Goal: Entertainment & Leisure: Browse casually

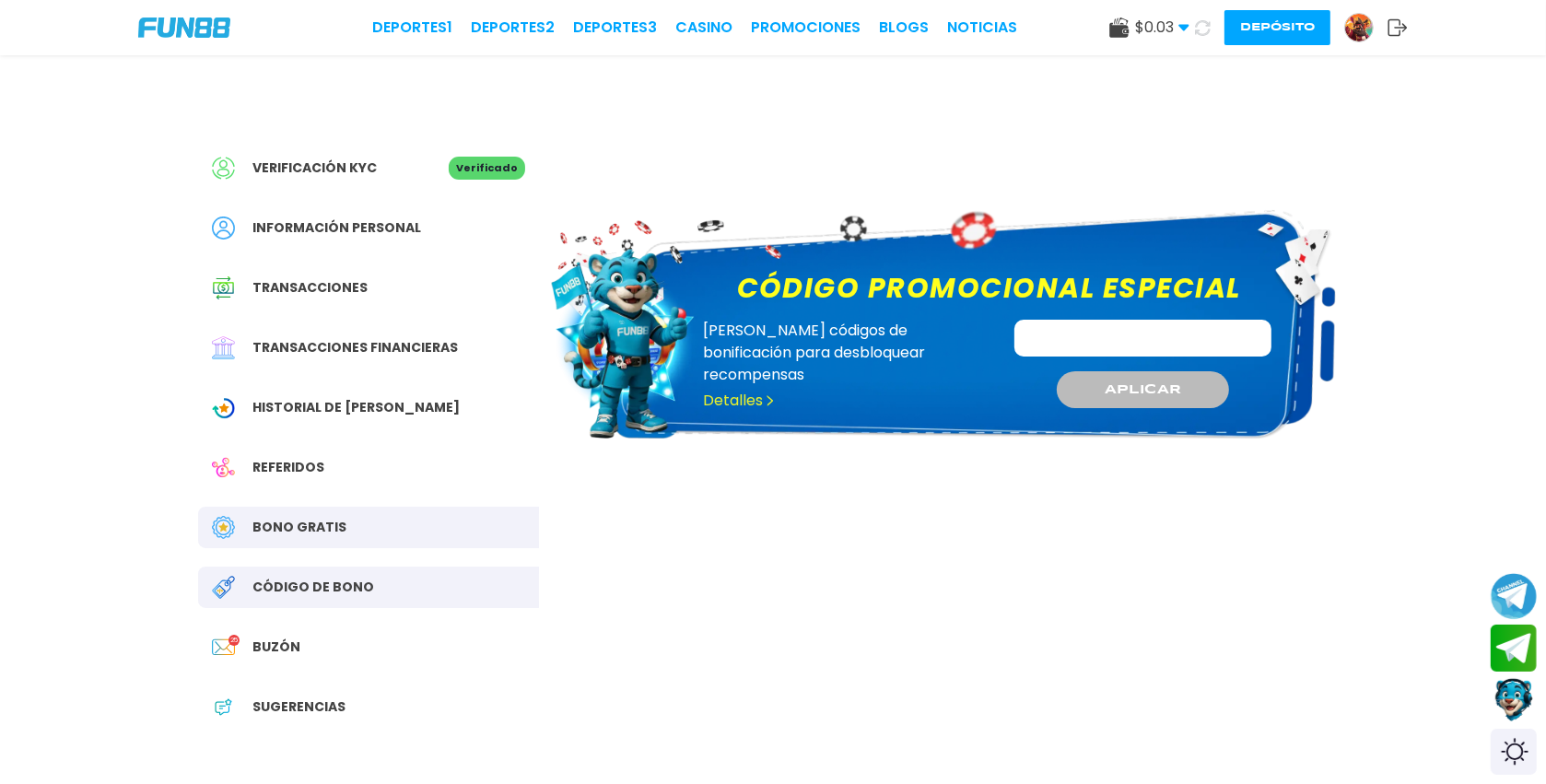
click at [1274, 24] on button "Depósito" at bounding box center [1278, 27] width 106 height 35
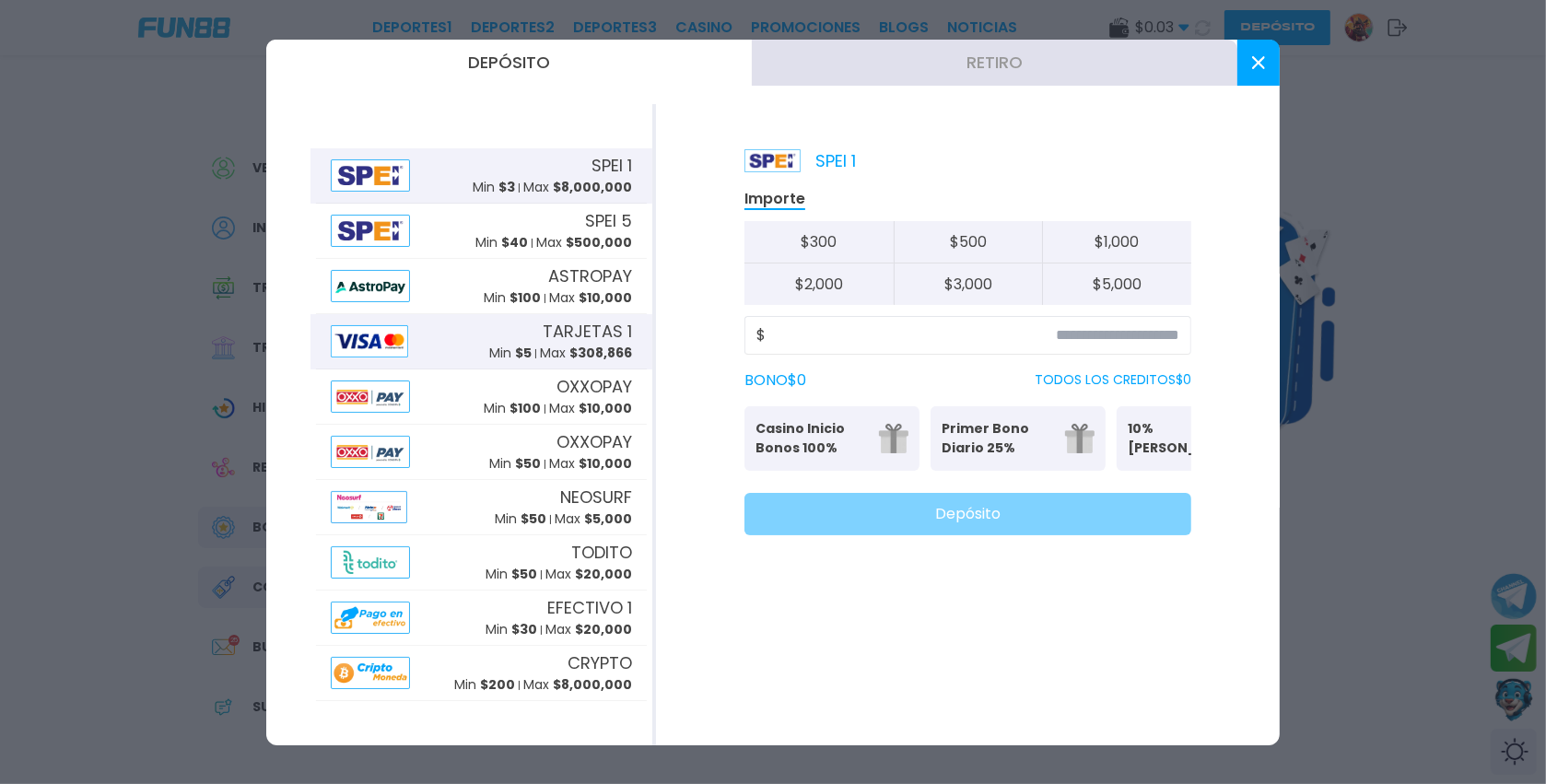
click at [542, 342] on div "TARJETAS 1 Min $ 5 Max $ 308,866" at bounding box center [561, 341] width 143 height 44
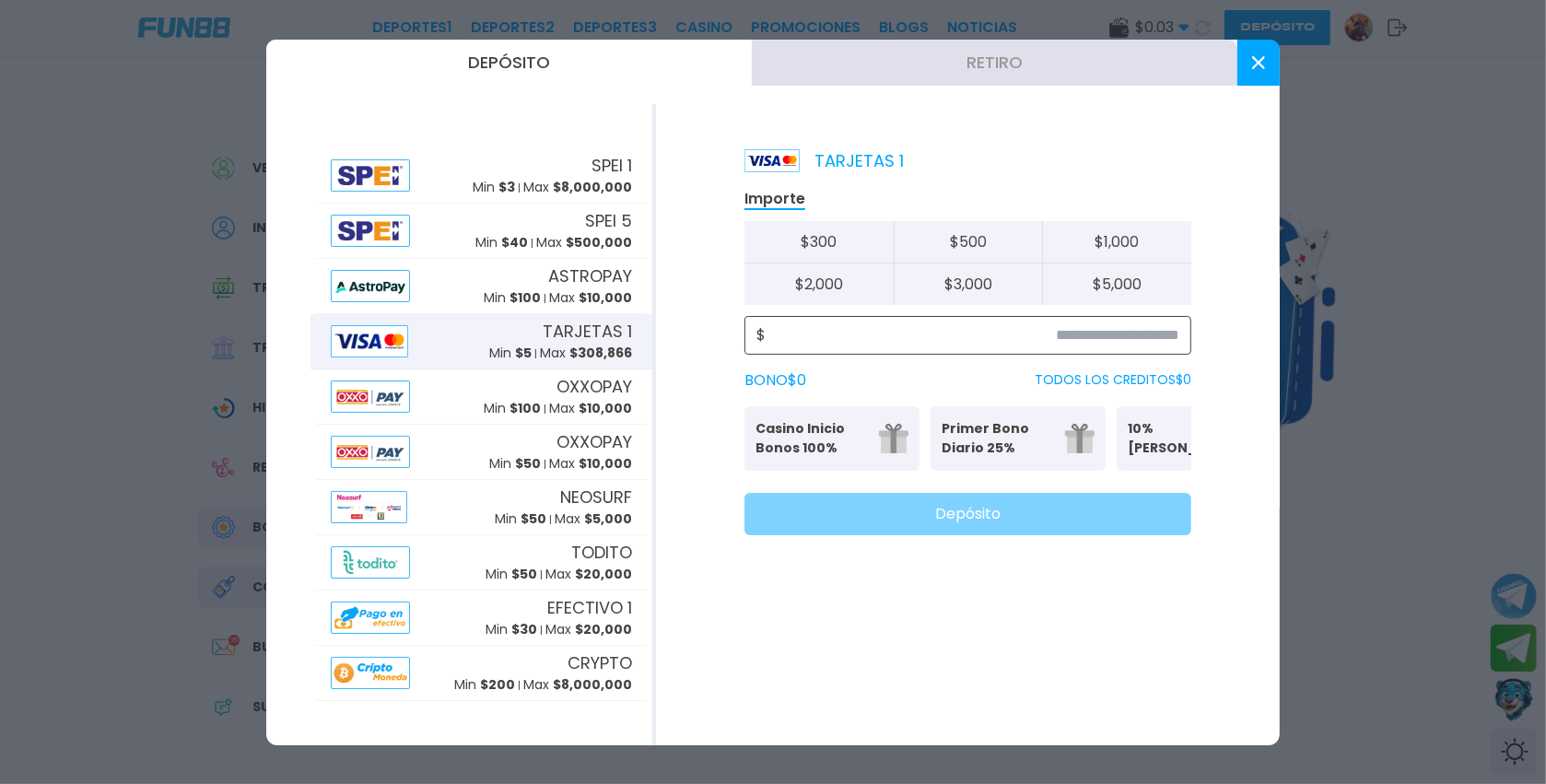
click at [972, 331] on input at bounding box center [972, 335] width 414 height 23
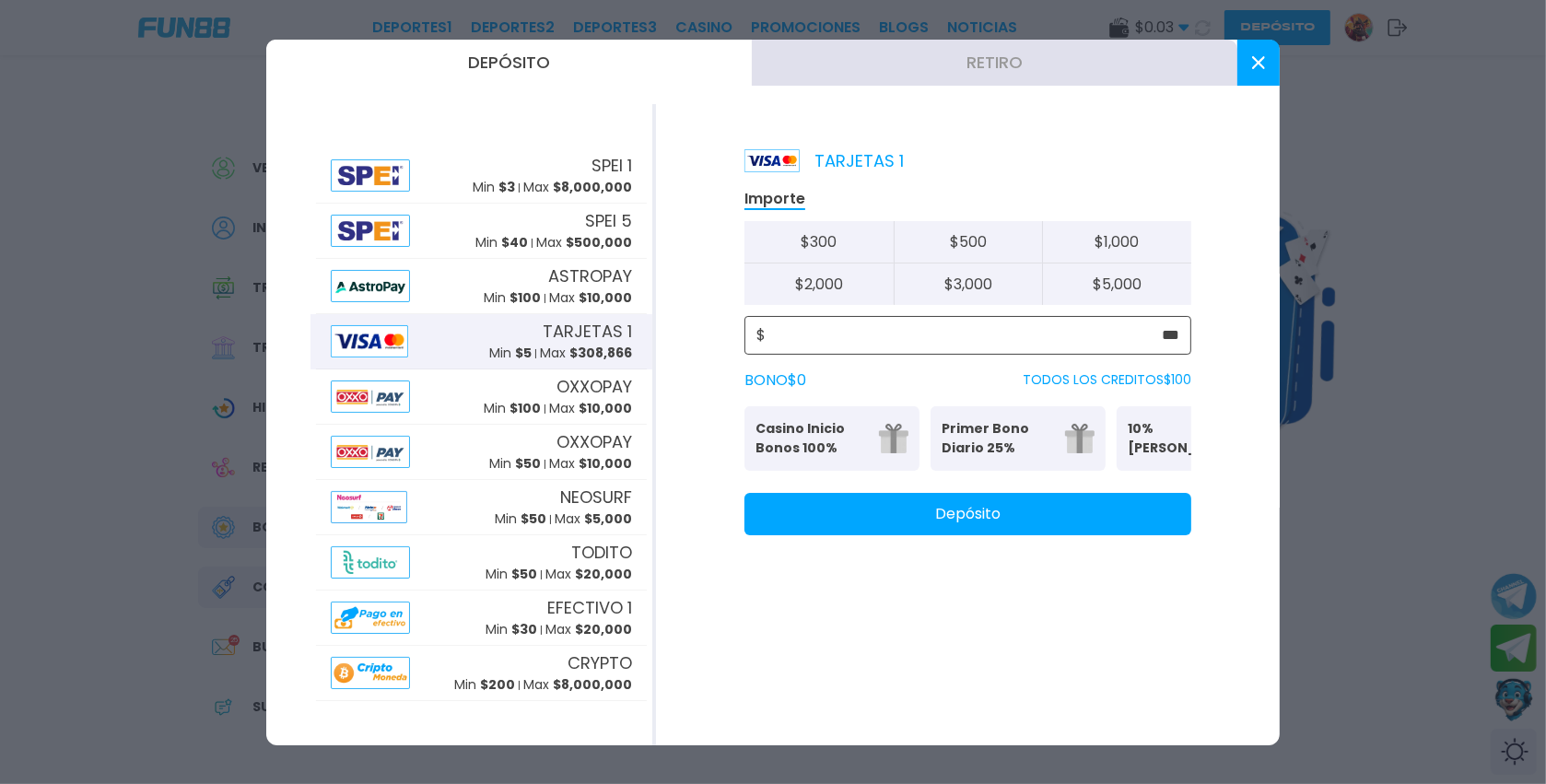
type input "***"
click at [1126, 525] on button "Depósito" at bounding box center [968, 514] width 447 height 42
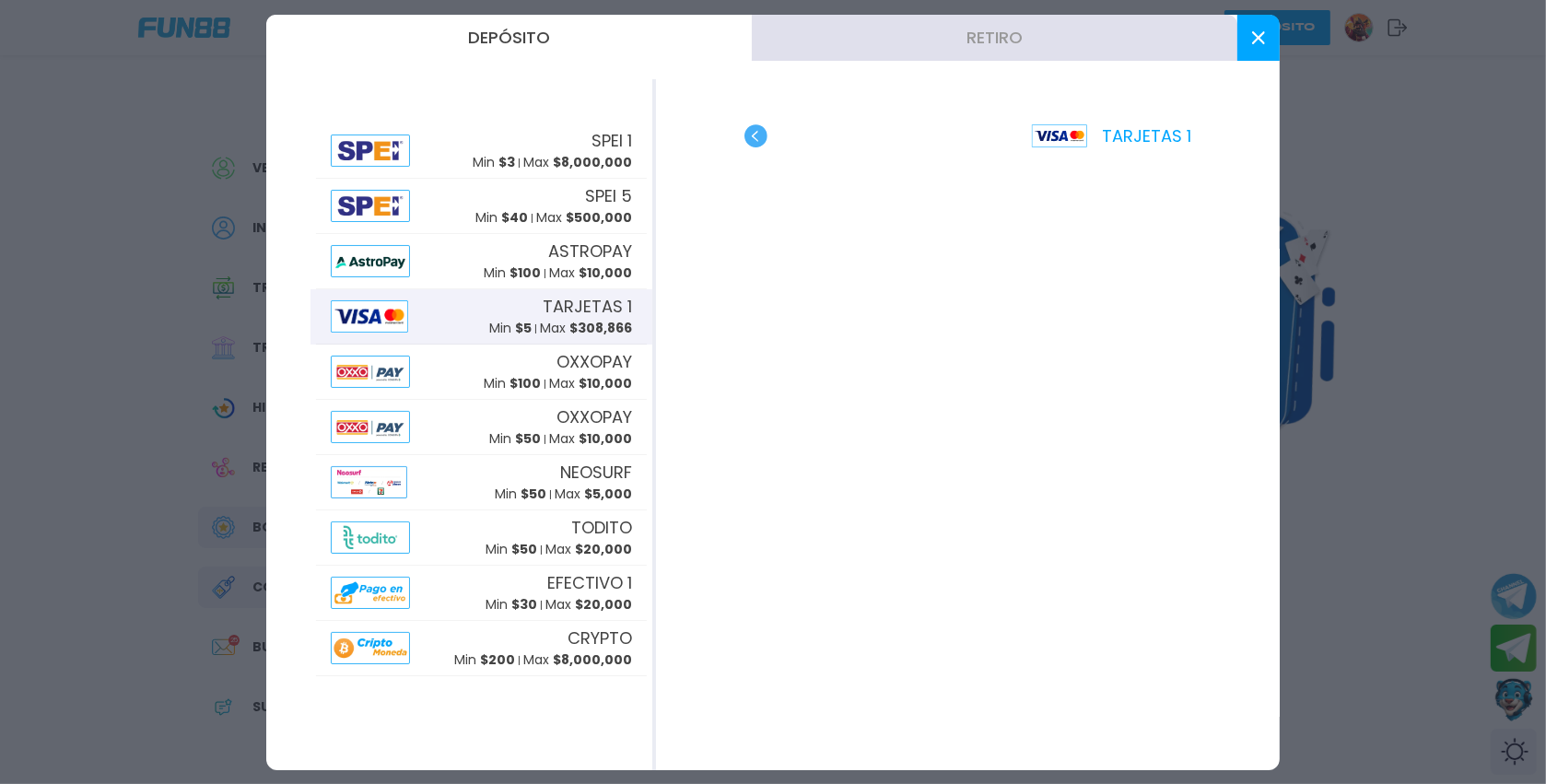
click at [1253, 41] on use at bounding box center [1258, 37] width 13 height 13
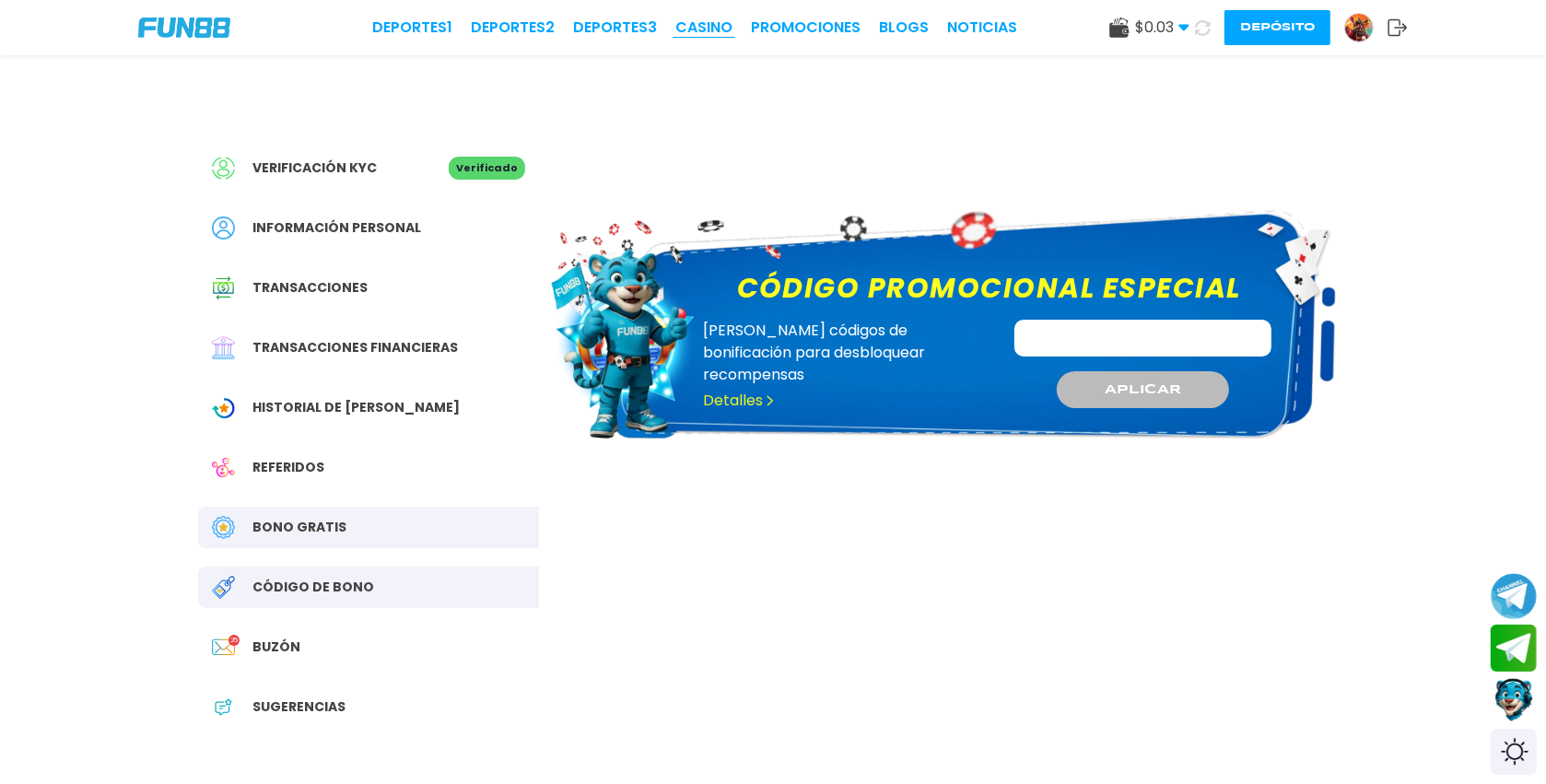
click at [722, 31] on link "CASINO" at bounding box center [704, 27] width 57 height 23
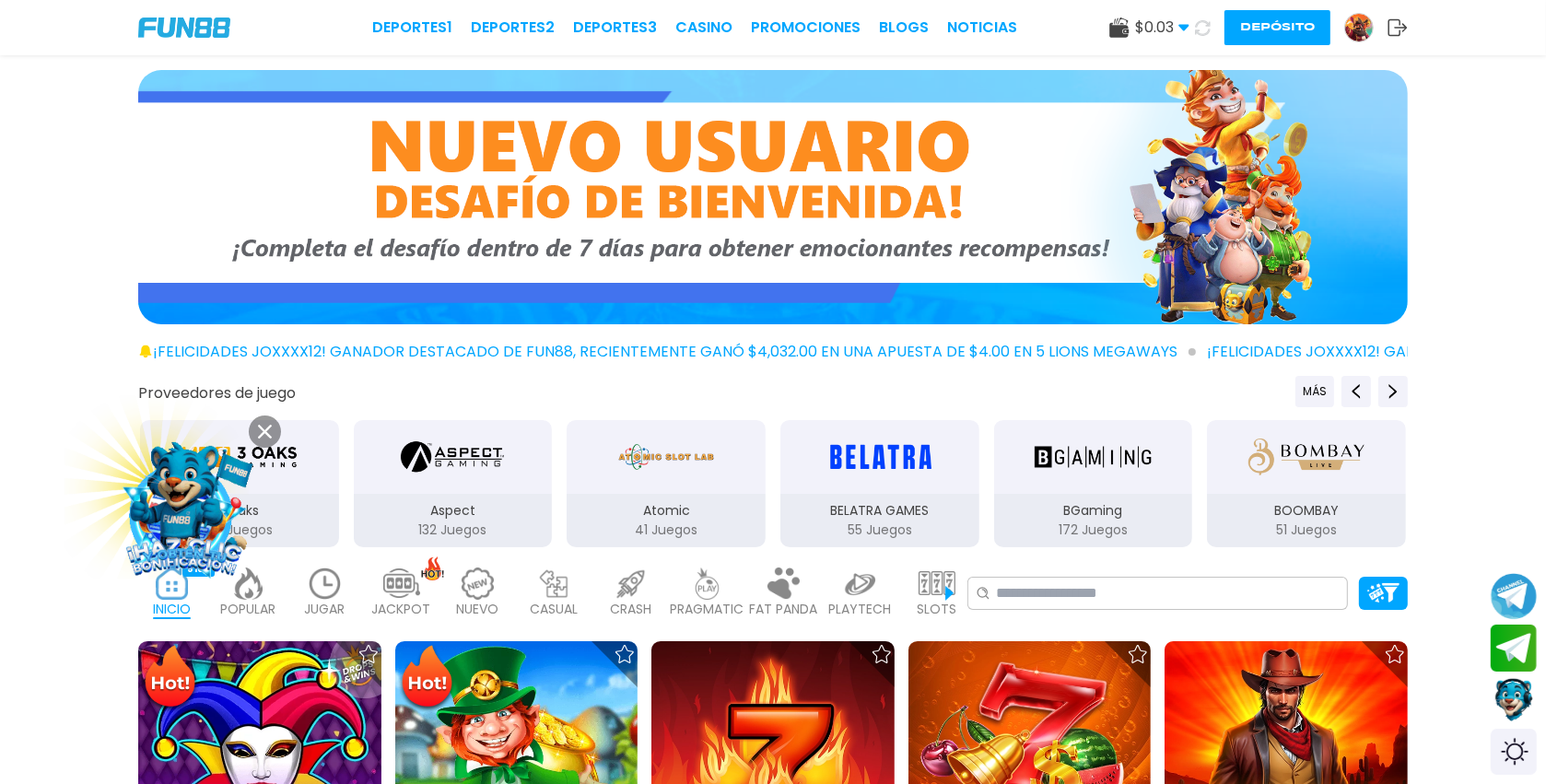
click at [880, 594] on div "PLAYTECH 41" at bounding box center [860, 593] width 68 height 73
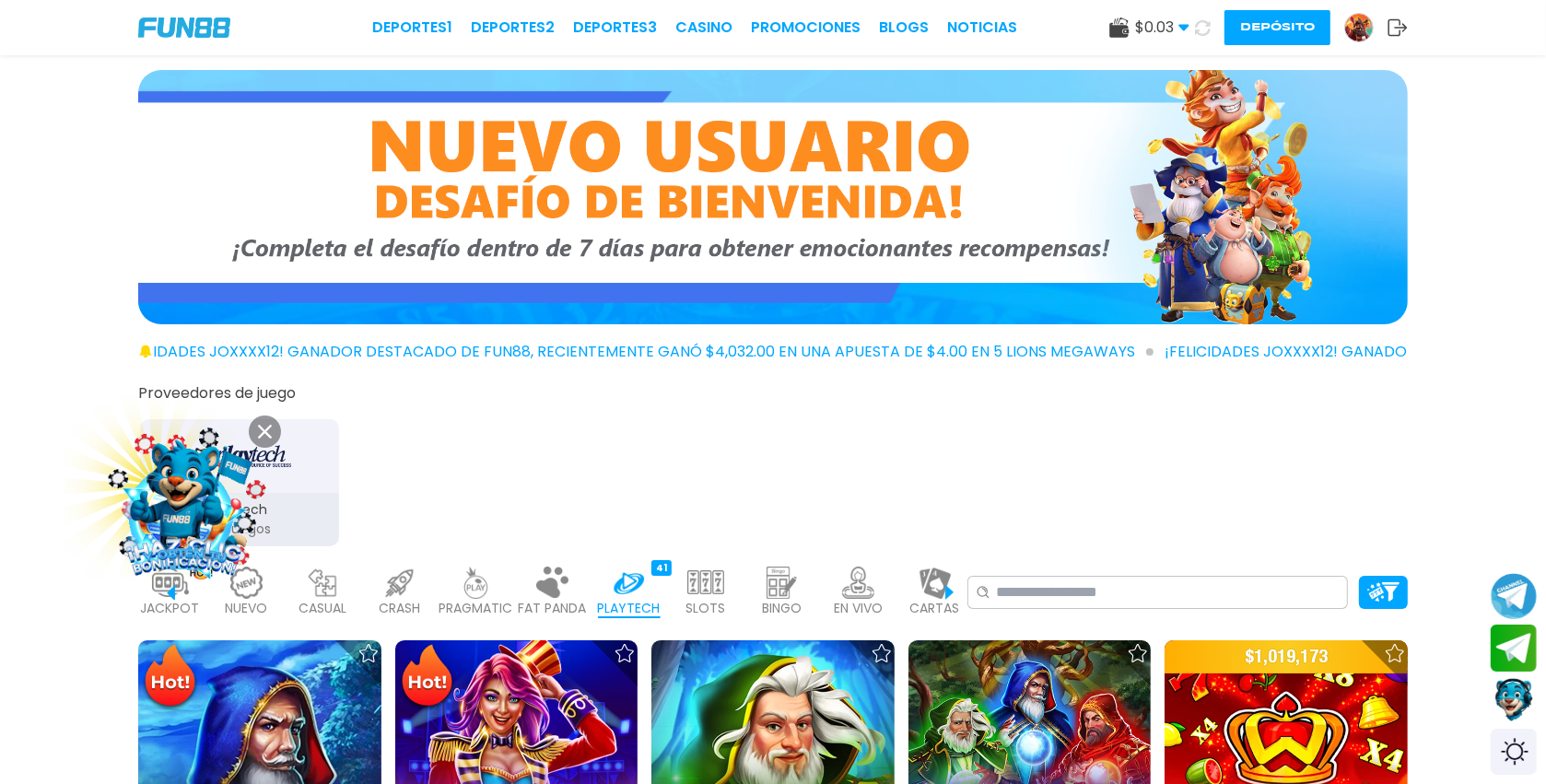
scroll to position [0, 295]
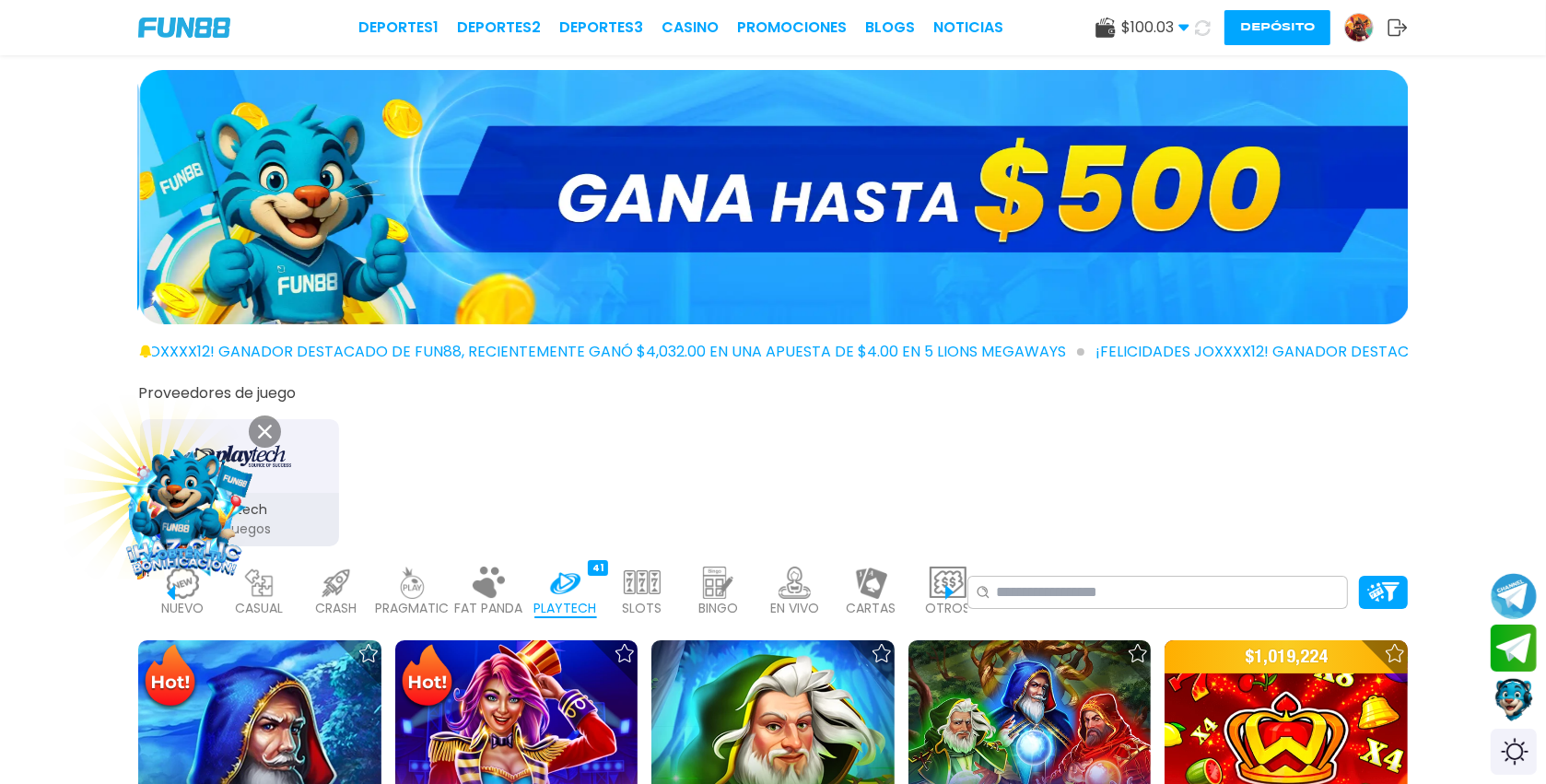
click at [781, 585] on img at bounding box center [795, 582] width 37 height 32
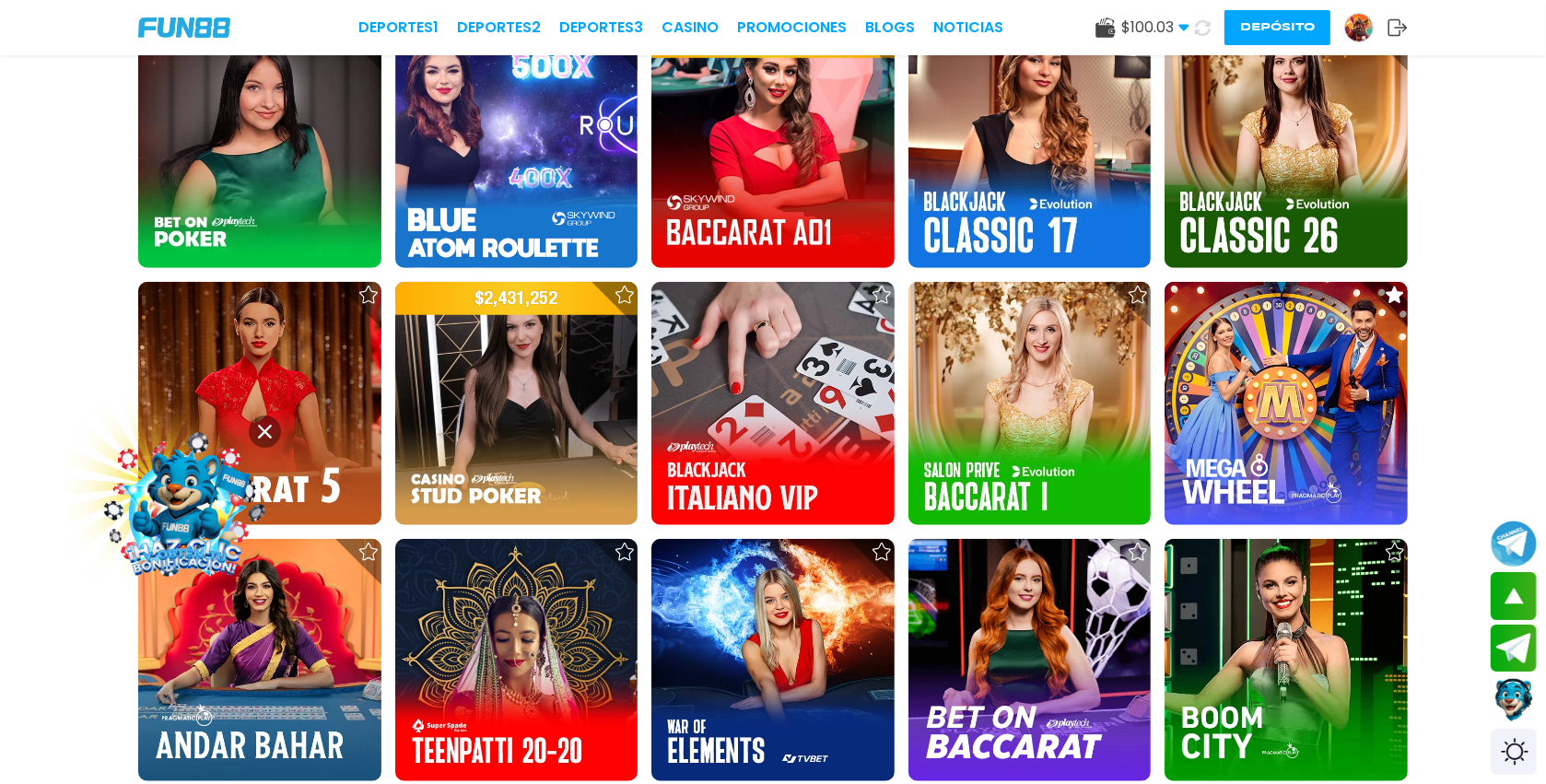
scroll to position [1418, 0]
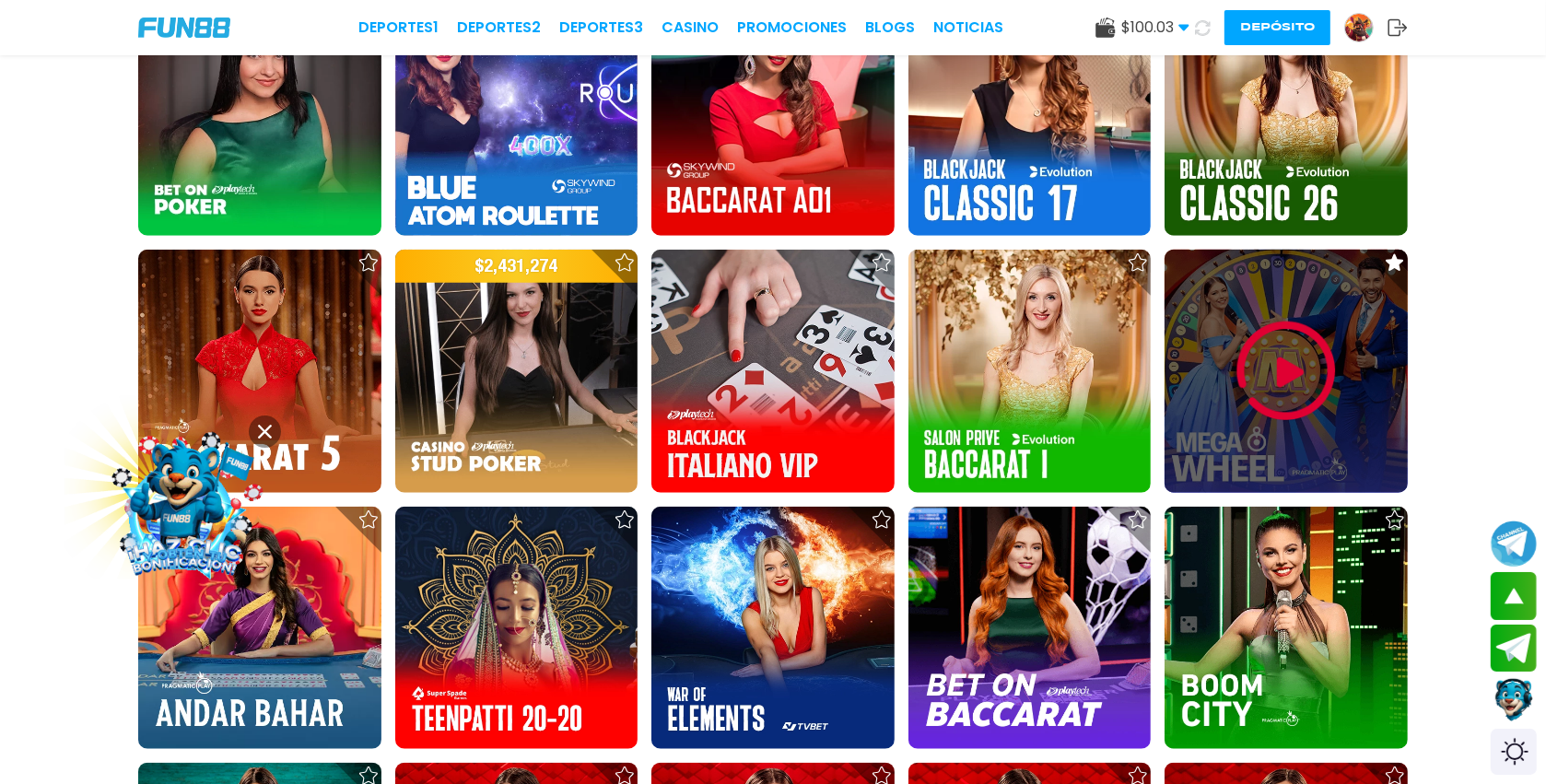
click at [1286, 378] on img at bounding box center [1287, 371] width 111 height 111
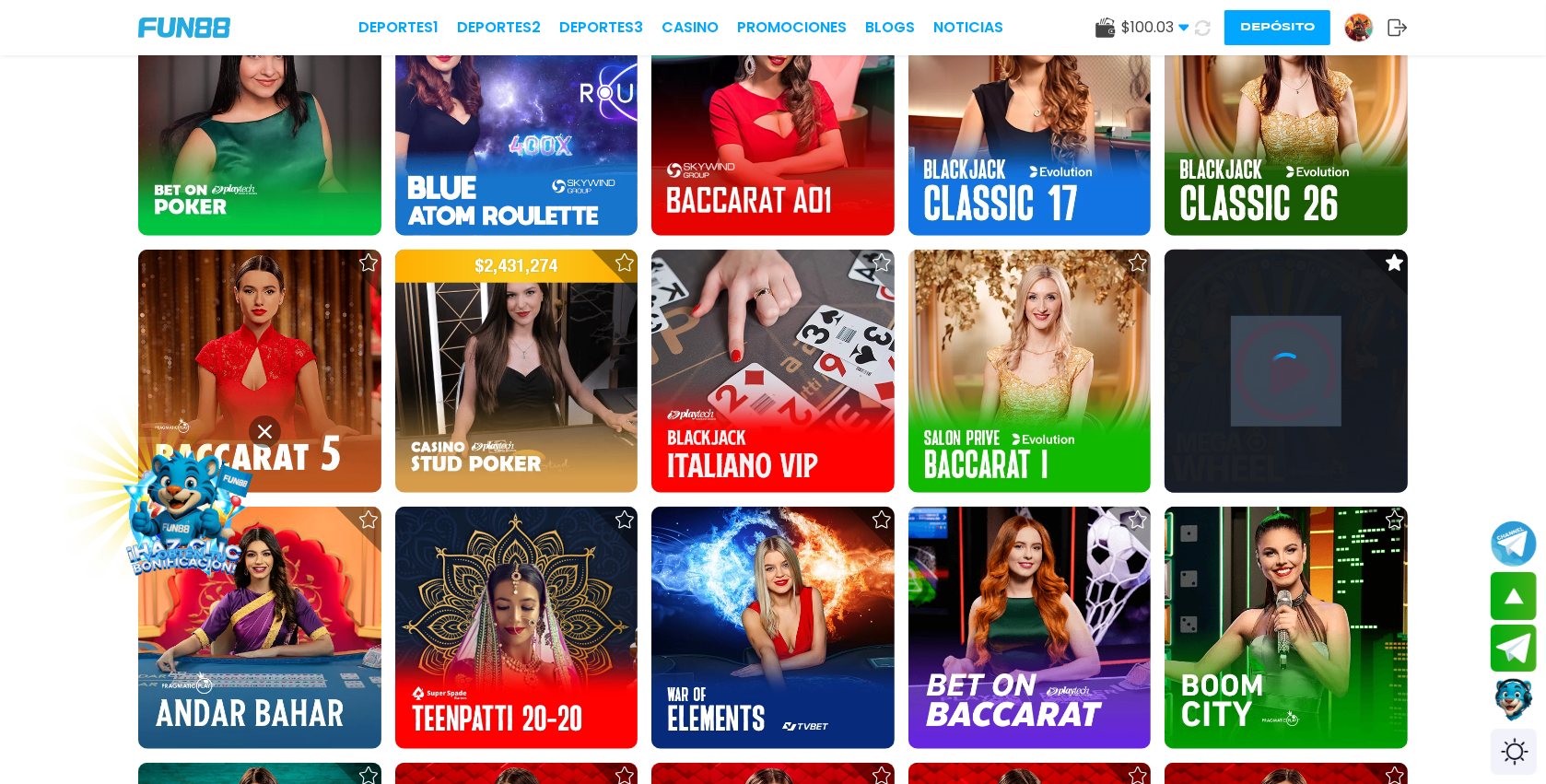
click at [1286, 378] on icon at bounding box center [1287, 372] width 37 height 37
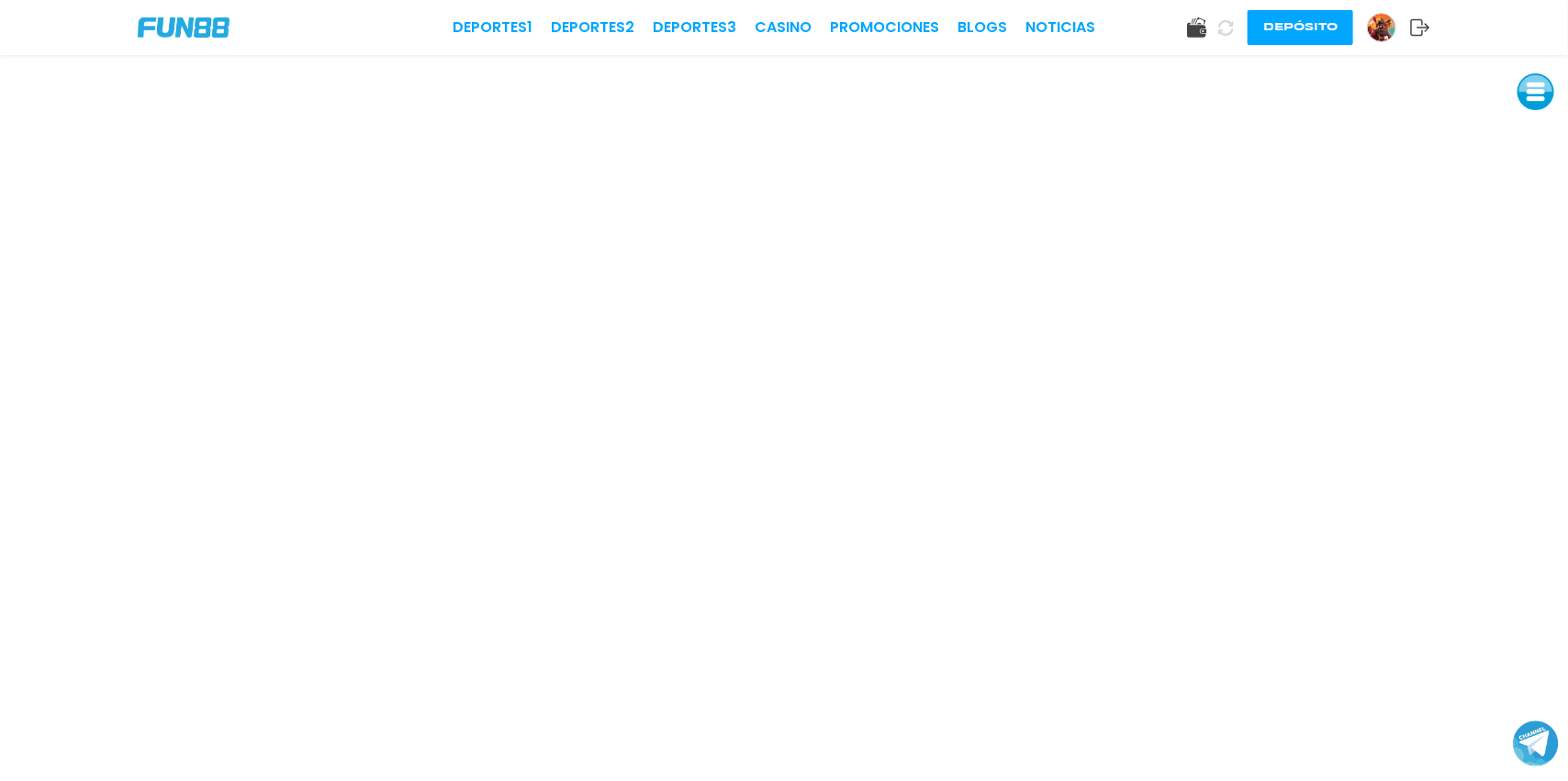
click at [1379, 34] on img at bounding box center [1381, 27] width 27 height 27
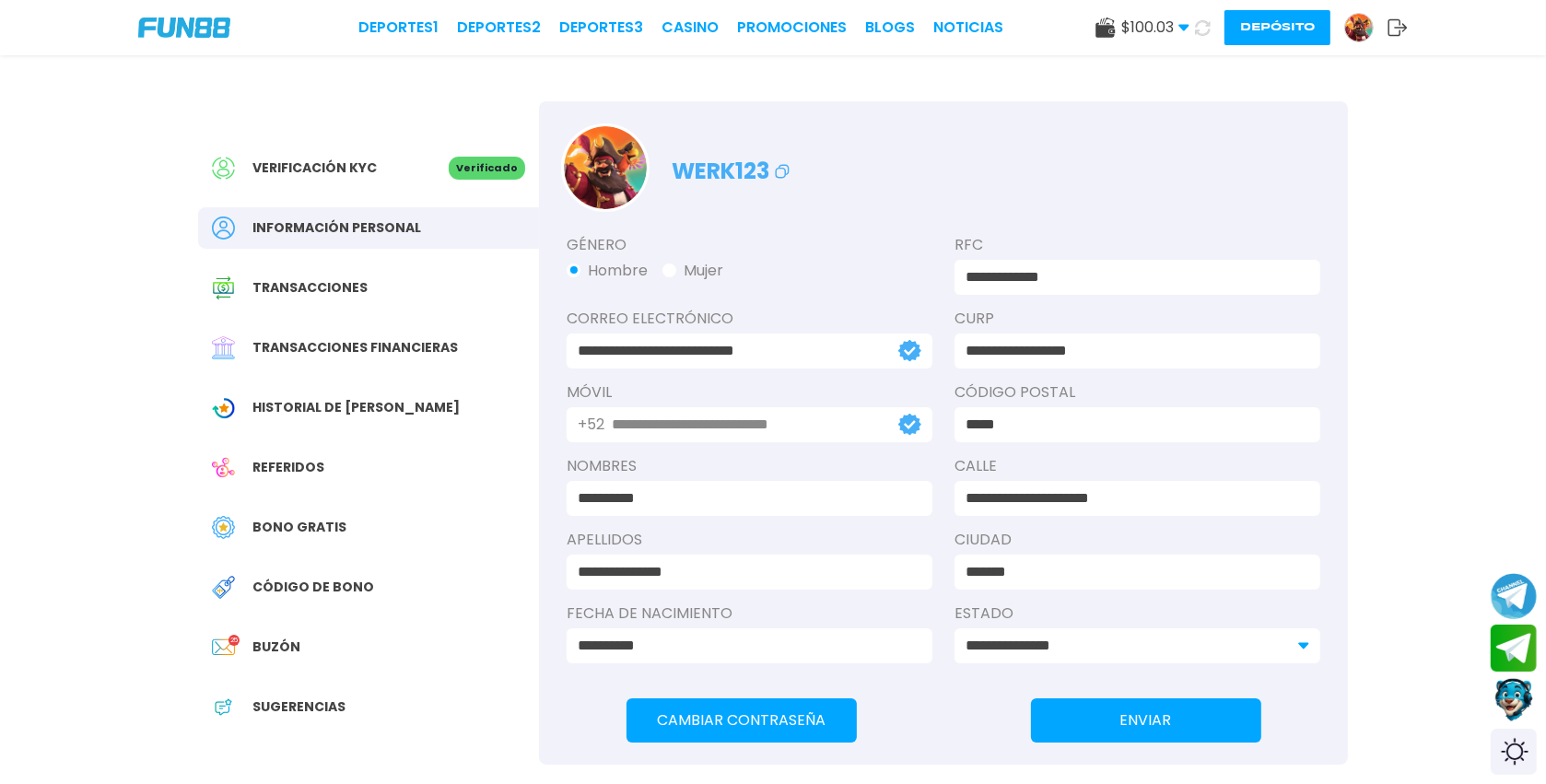
click at [315, 524] on span "Bono Gratis" at bounding box center [300, 528] width 94 height 20
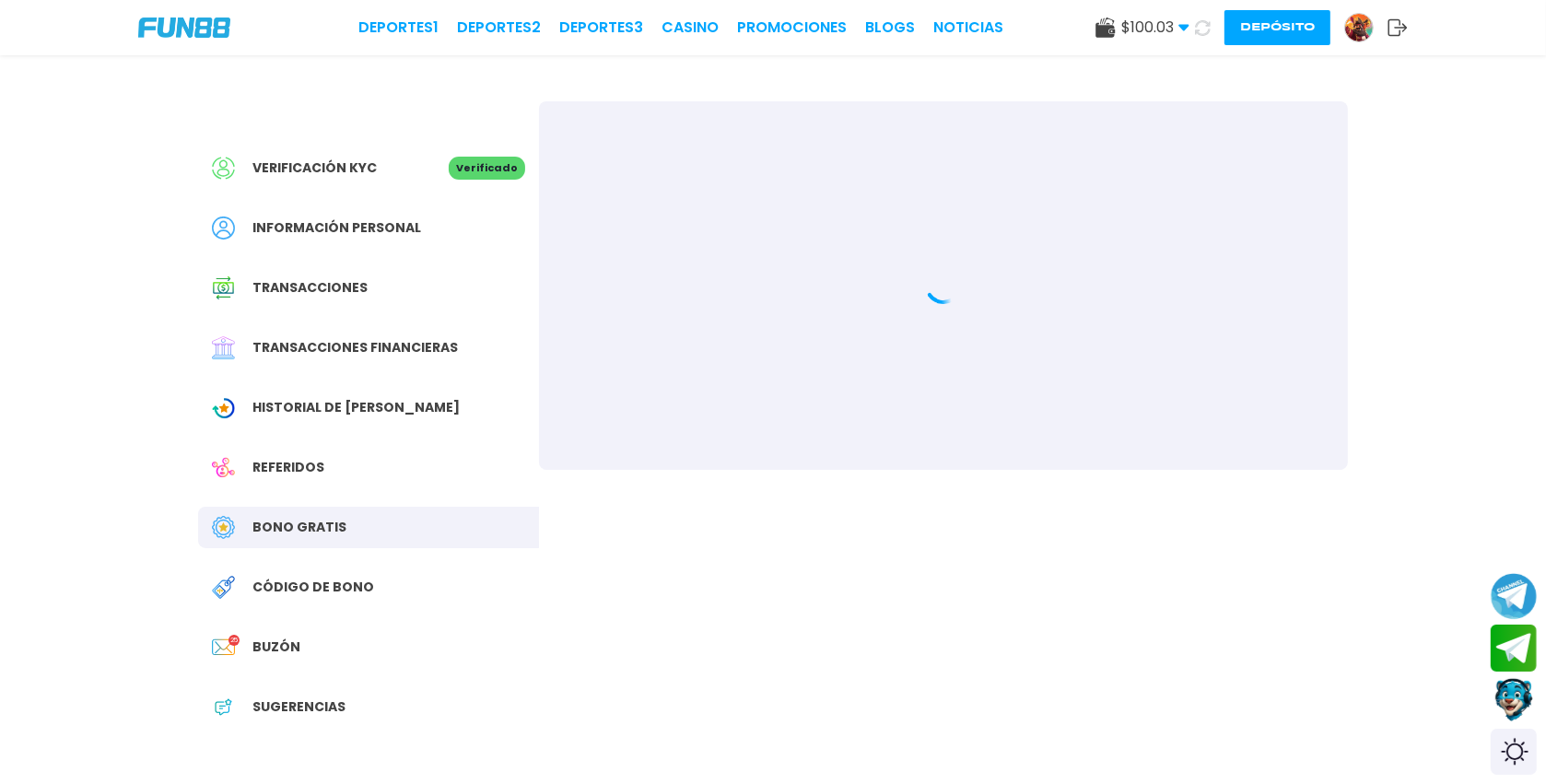
drag, startPoint x: 315, startPoint y: 525, endPoint x: 541, endPoint y: 476, distance: 231.3
click at [541, 476] on div "Verificación KYC Verificado Información personal Transacciones Transacciones fi…" at bounding box center [773, 470] width 1195 height 830
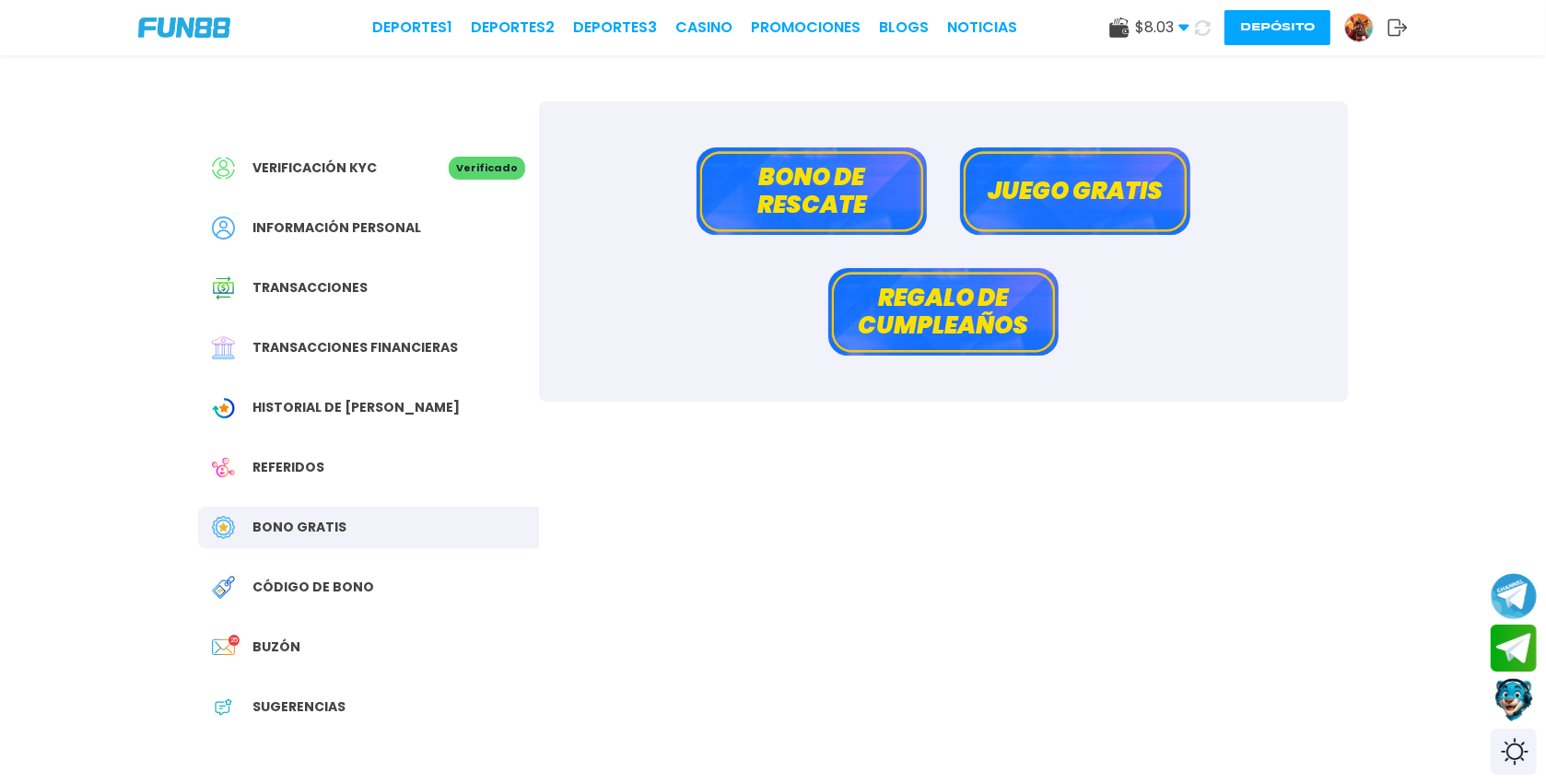
click at [817, 167] on button "Bono de rescate" at bounding box center [812, 191] width 230 height 87
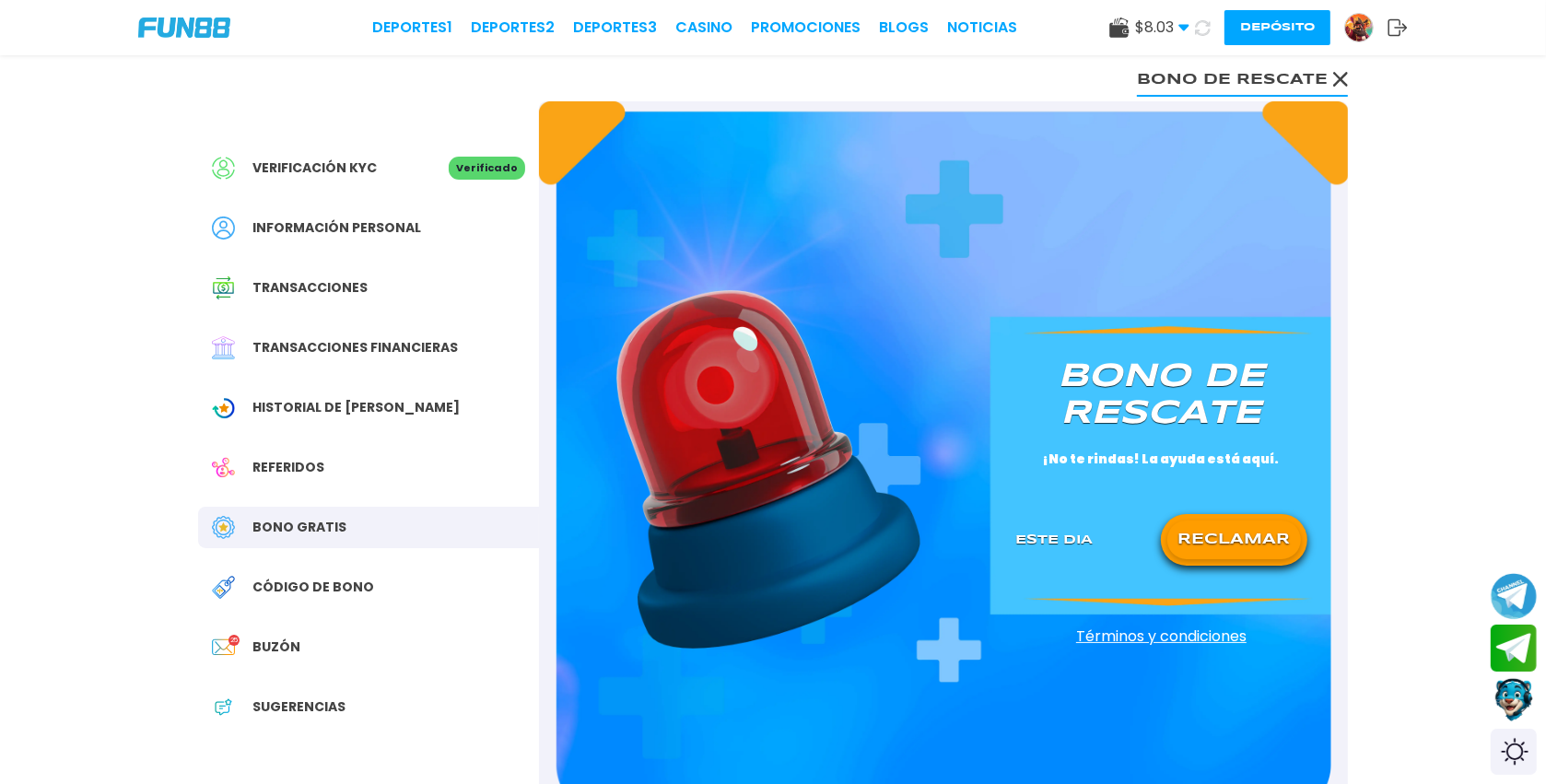
click at [1224, 519] on div "RECLAMAR" at bounding box center [1235, 539] width 147 height 52
drag, startPoint x: 1224, startPoint y: 518, endPoint x: 1212, endPoint y: 518, distance: 12.0
click at [1212, 518] on div "RECLAMAR" at bounding box center [1235, 539] width 147 height 52
drag, startPoint x: 1212, startPoint y: 518, endPoint x: 1214, endPoint y: 536, distance: 18.1
click at [1214, 536] on div "RECLAMAR" at bounding box center [1235, 539] width 147 height 52
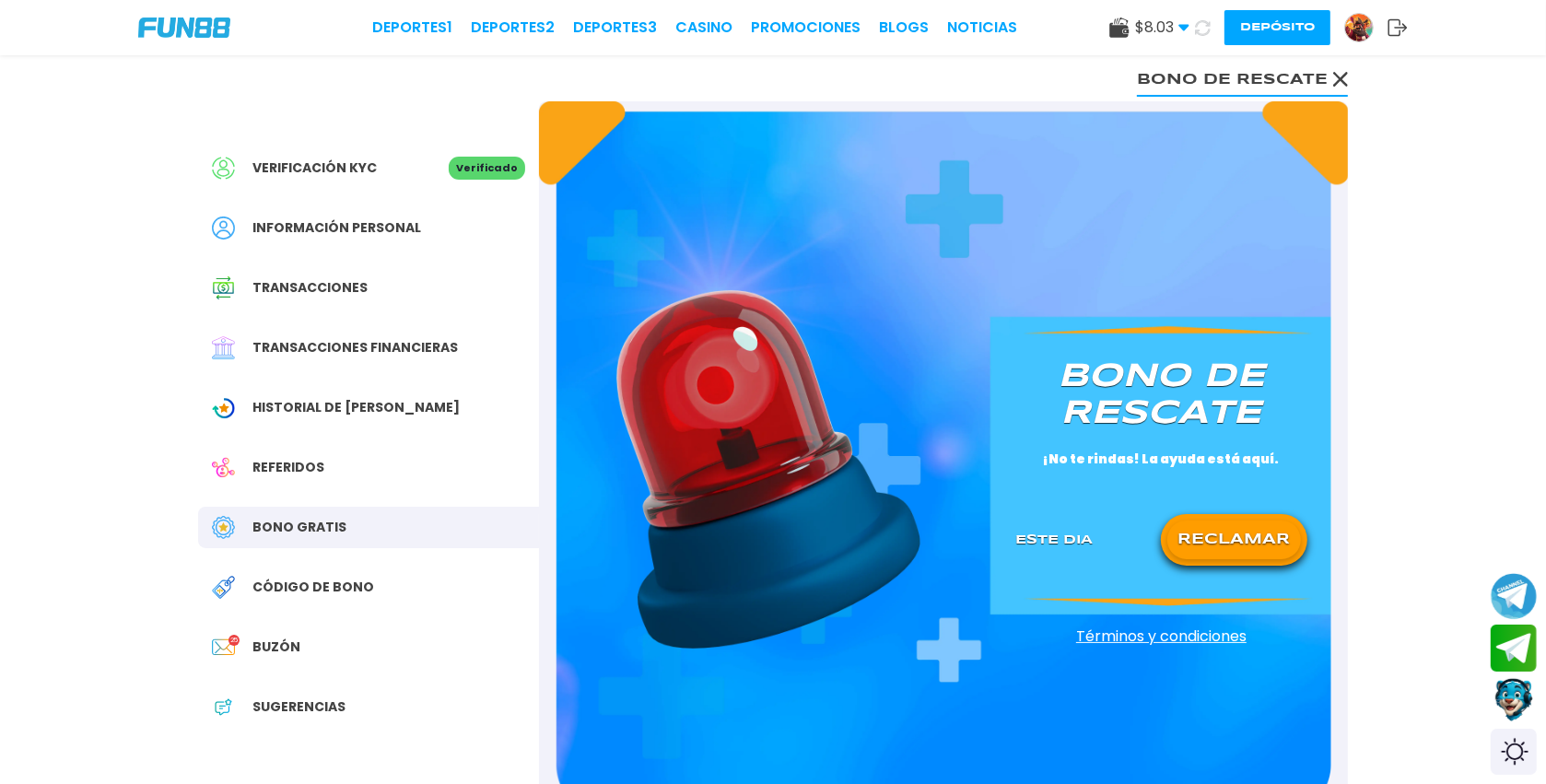
click at [1214, 536] on button "RECLAMAR" at bounding box center [1235, 540] width 133 height 39
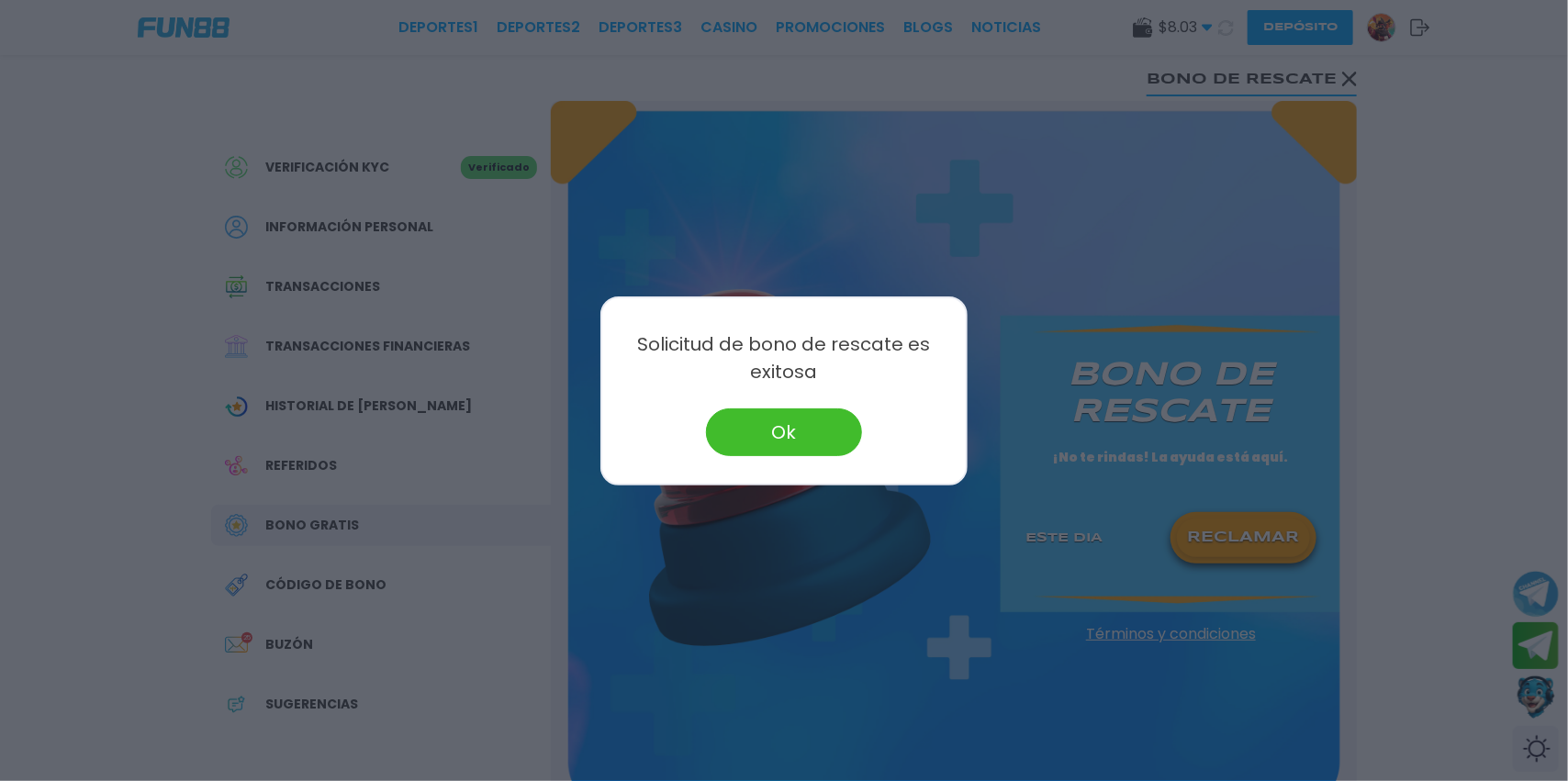
click at [789, 418] on button "Ok" at bounding box center [784, 432] width 156 height 48
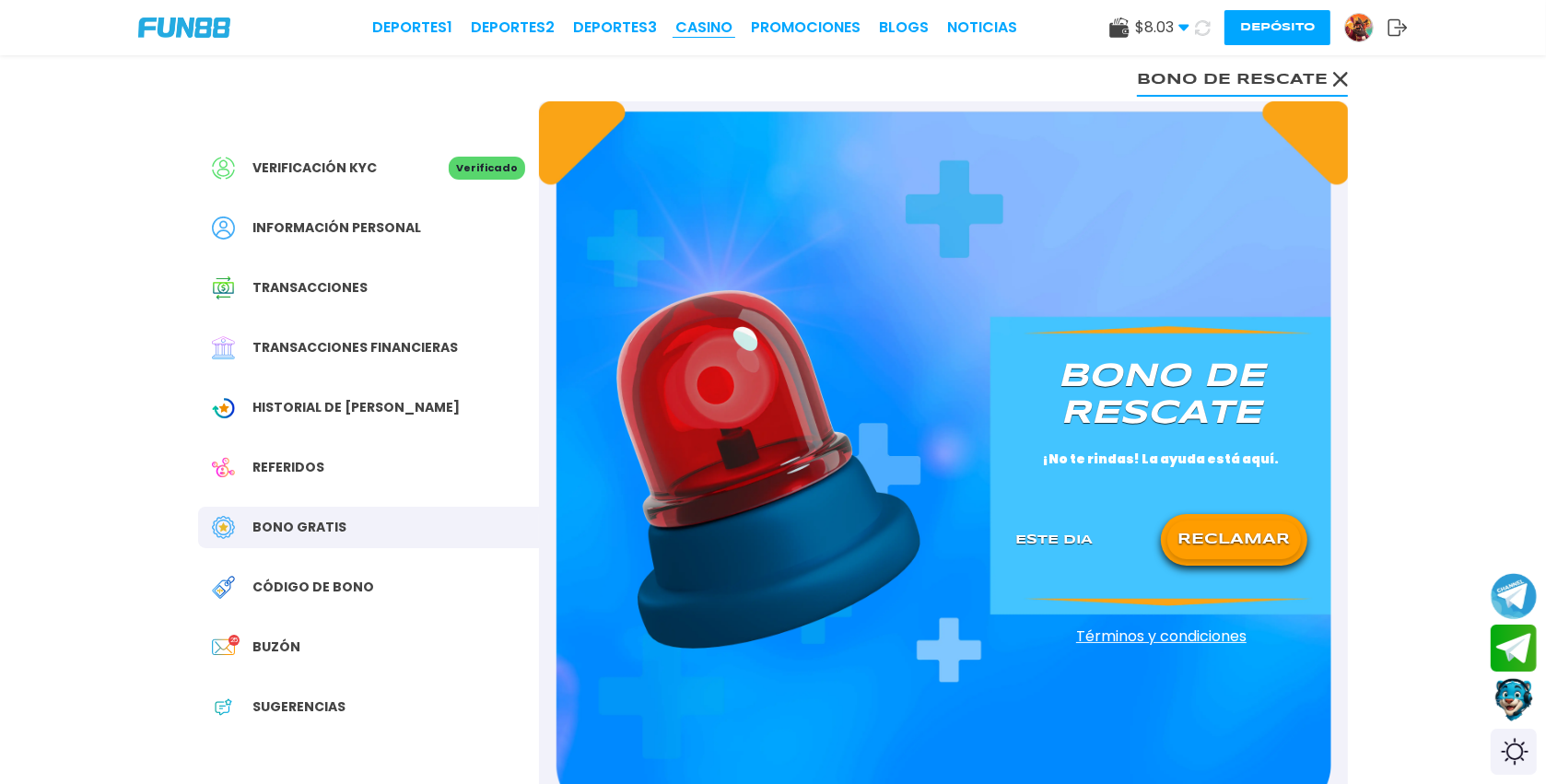
click at [698, 38] on link "CASINO" at bounding box center [704, 27] width 57 height 23
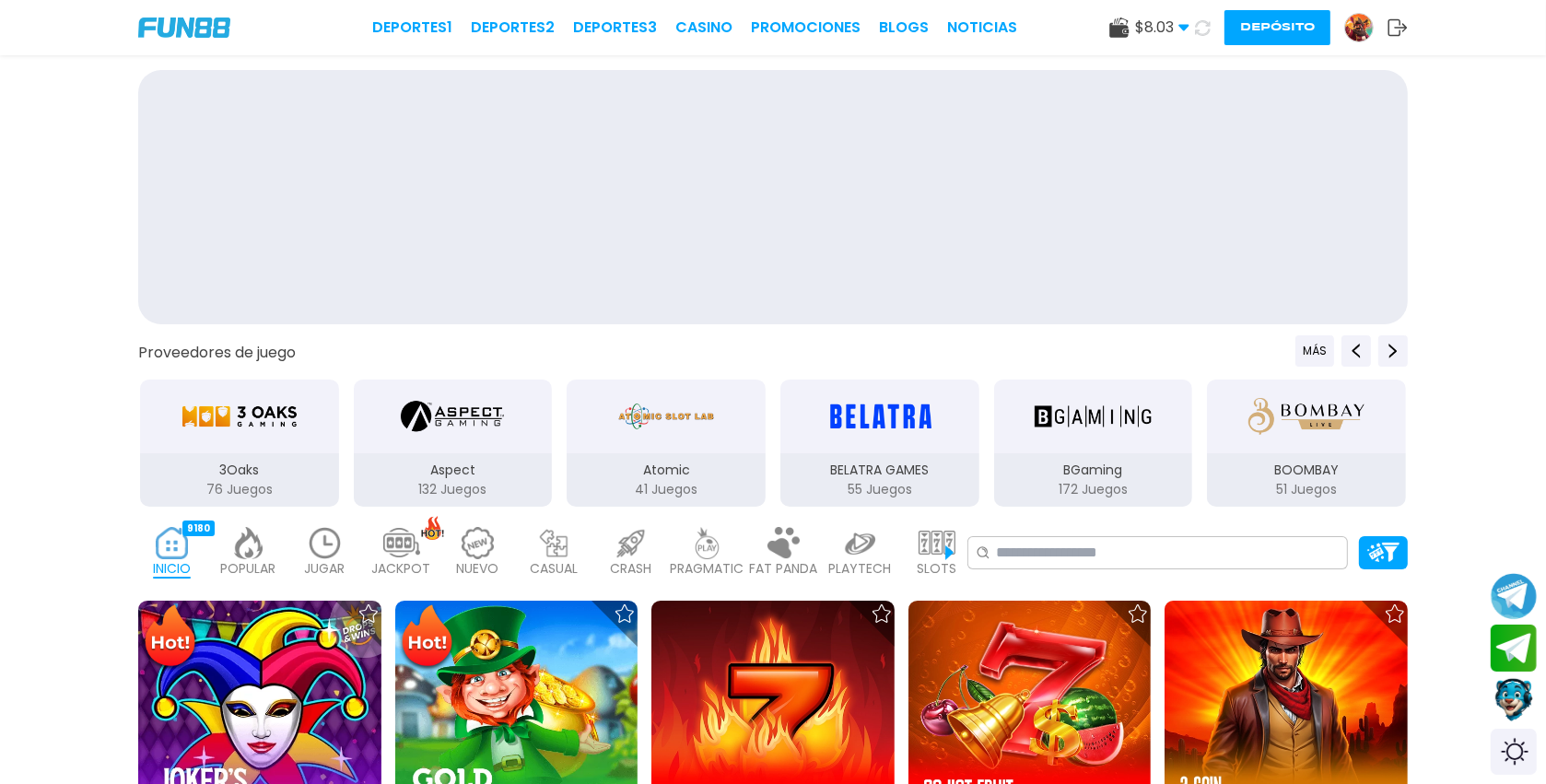
click at [698, 38] on link "CASINO" at bounding box center [704, 27] width 57 height 23
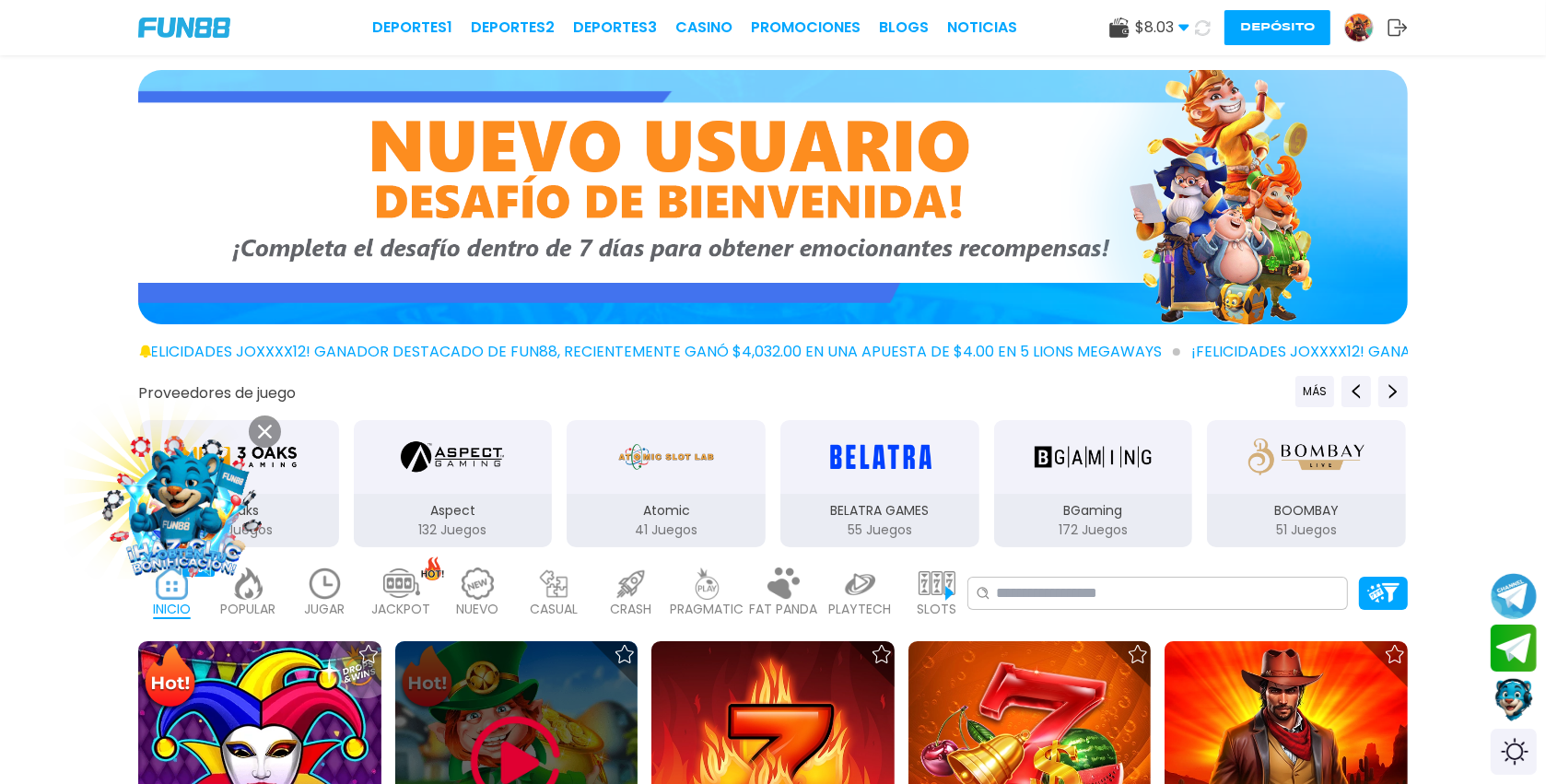
click at [562, 703] on div at bounding box center [517, 762] width 243 height 243
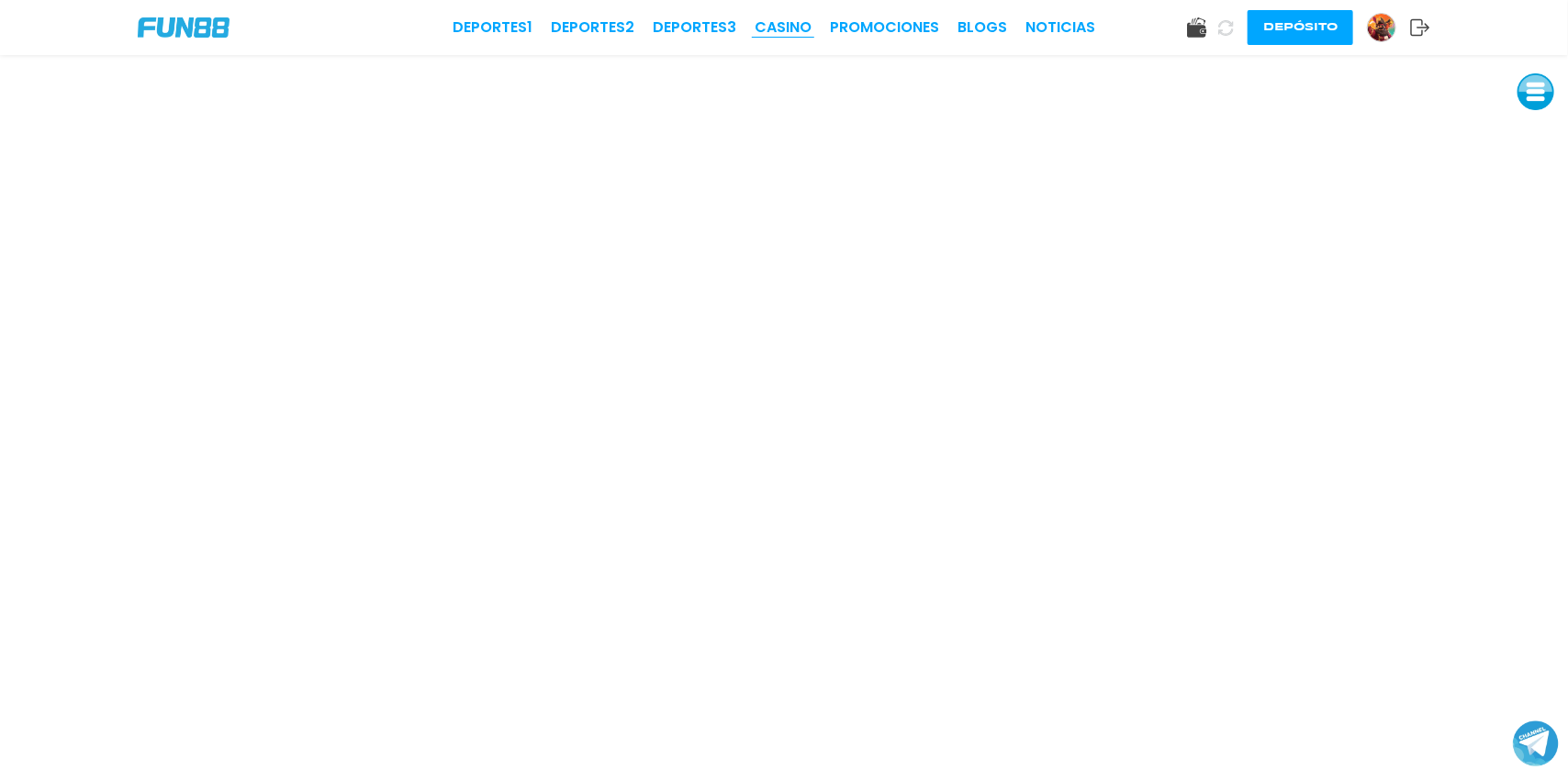
click at [800, 30] on link "CASINO" at bounding box center [783, 27] width 57 height 22
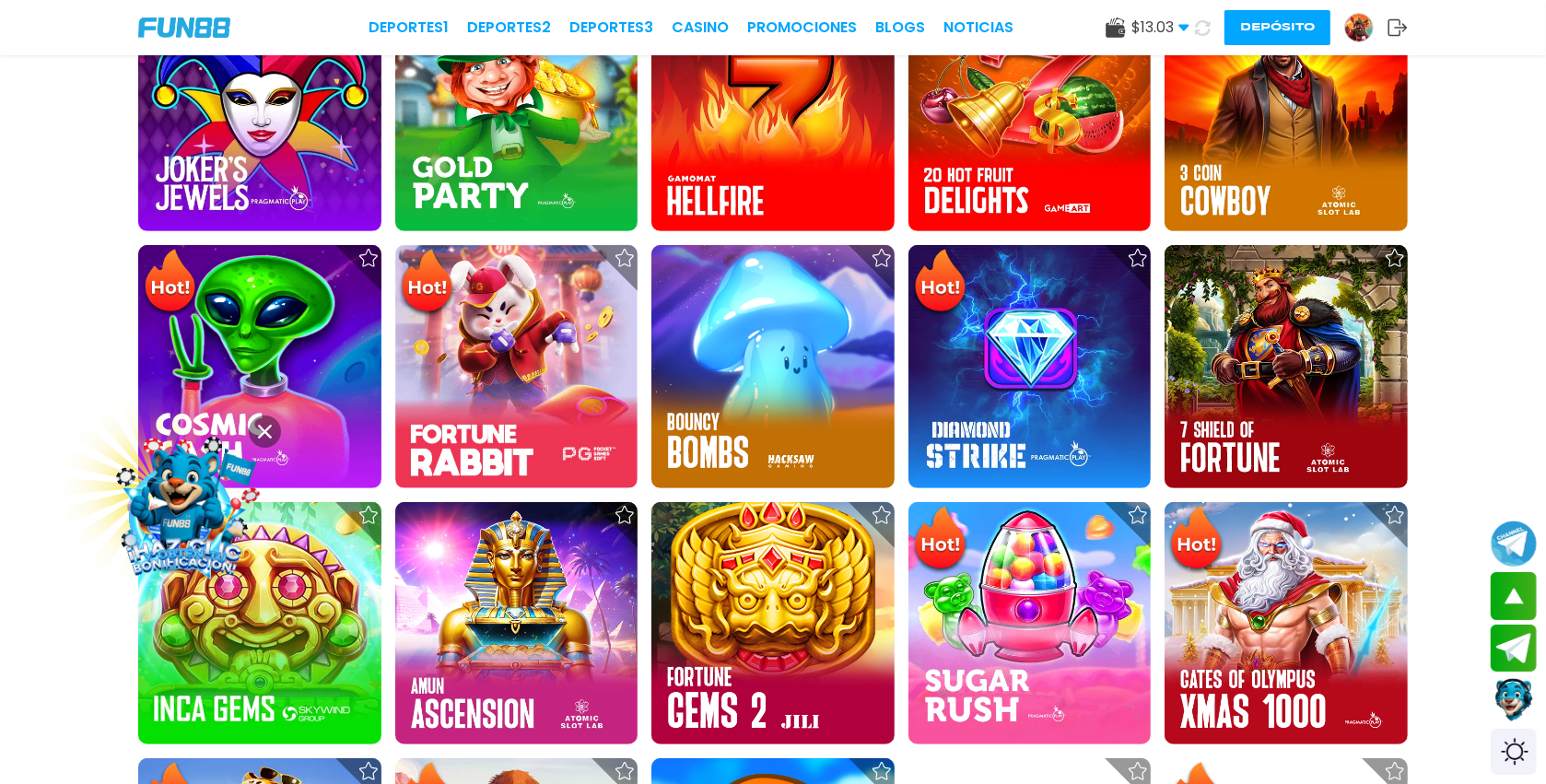
scroll to position [646, 0]
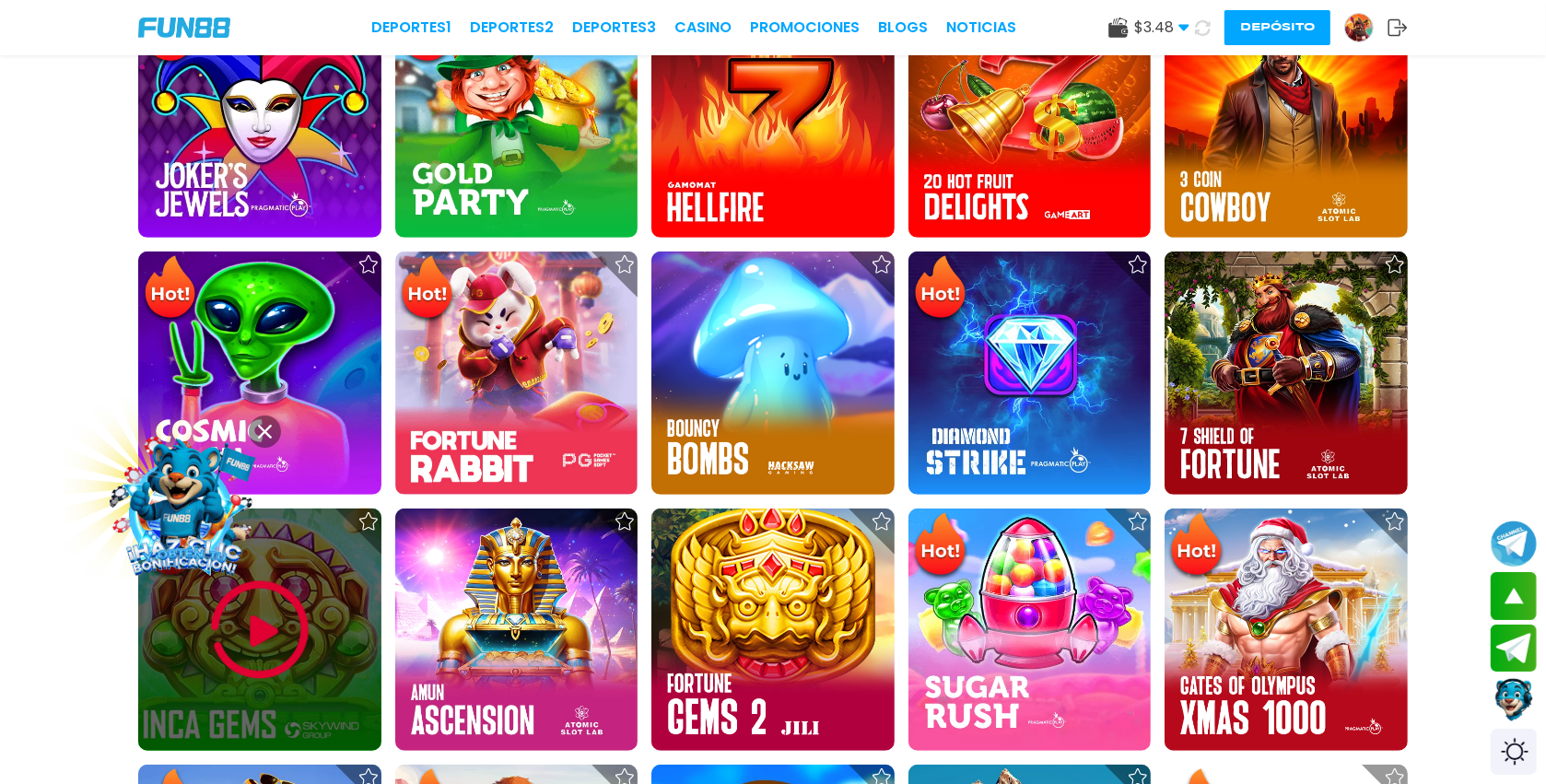
click at [310, 646] on img at bounding box center [259, 629] width 111 height 111
